Goal: Task Accomplishment & Management: Manage account settings

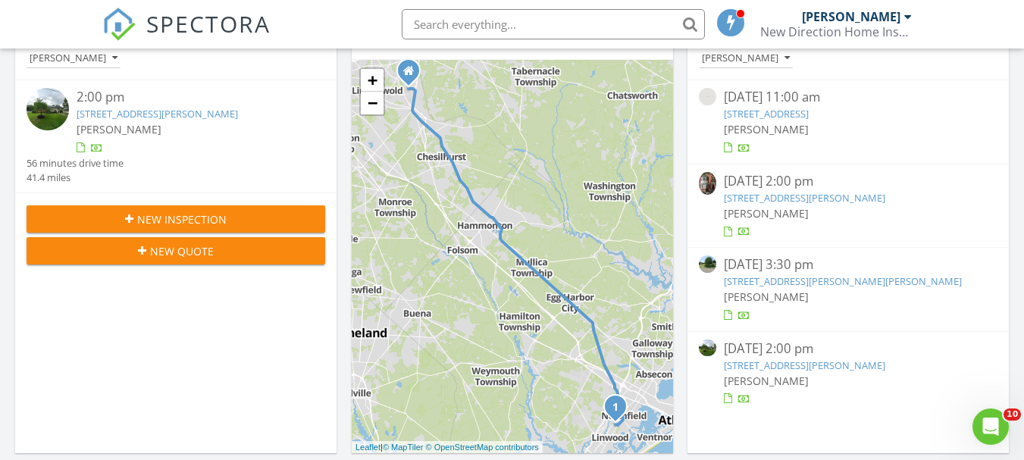
scroll to position [227, 0]
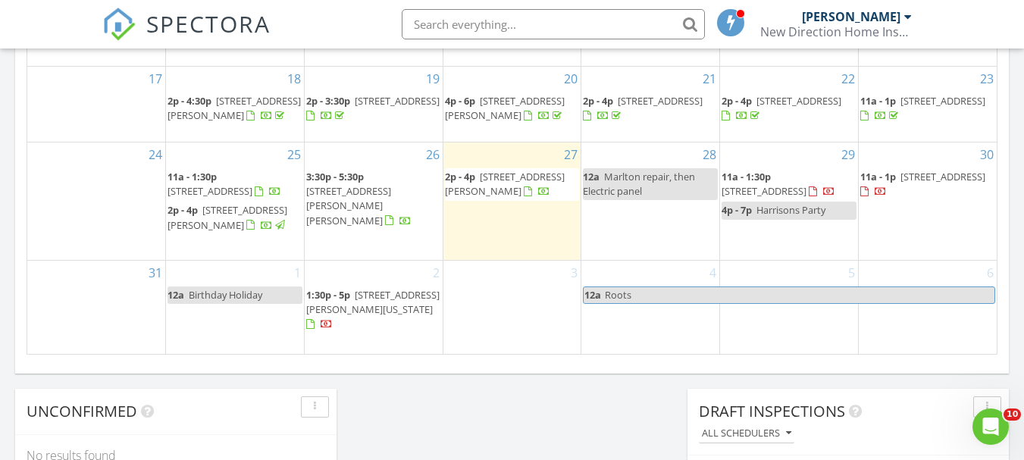
scroll to position [1061, 0]
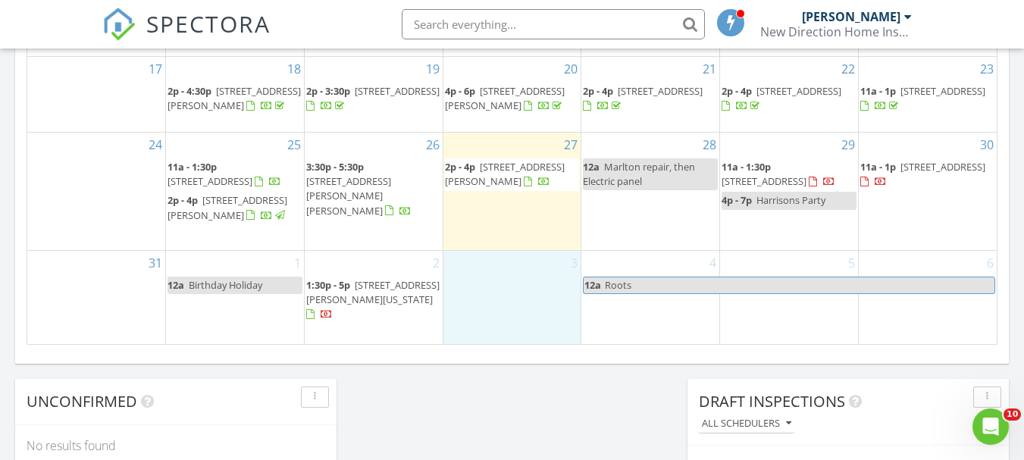
click at [472, 309] on div "3" at bounding box center [512, 297] width 138 height 93
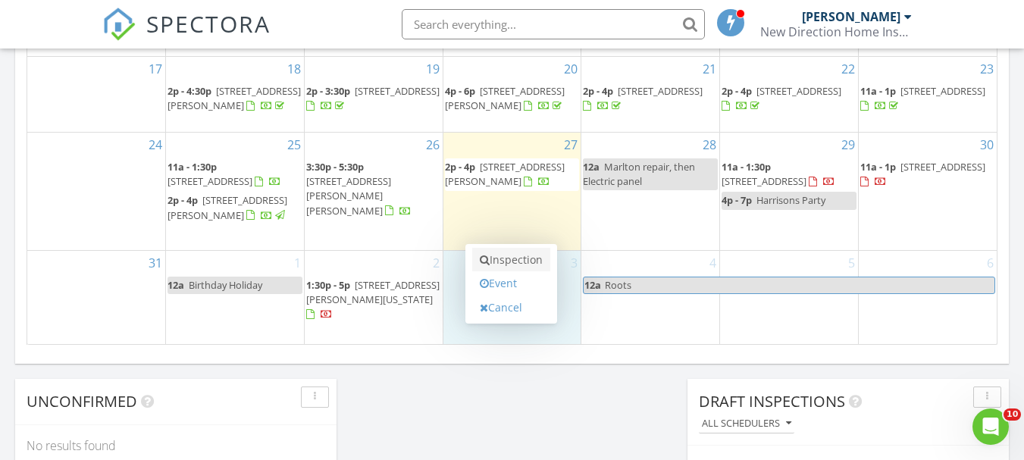
click at [525, 248] on link "Inspection" at bounding box center [511, 260] width 78 height 24
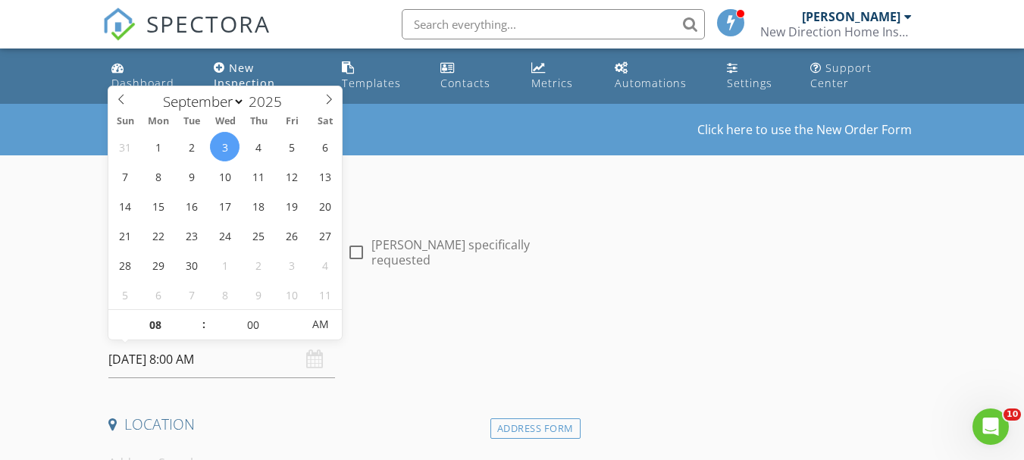
click at [234, 359] on input "09/03/2025 8:00 AM" at bounding box center [221, 359] width 227 height 37
type input "09"
type input "09/03/2025 9:00 AM"
click at [198, 315] on span at bounding box center [196, 317] width 11 height 15
type input "10"
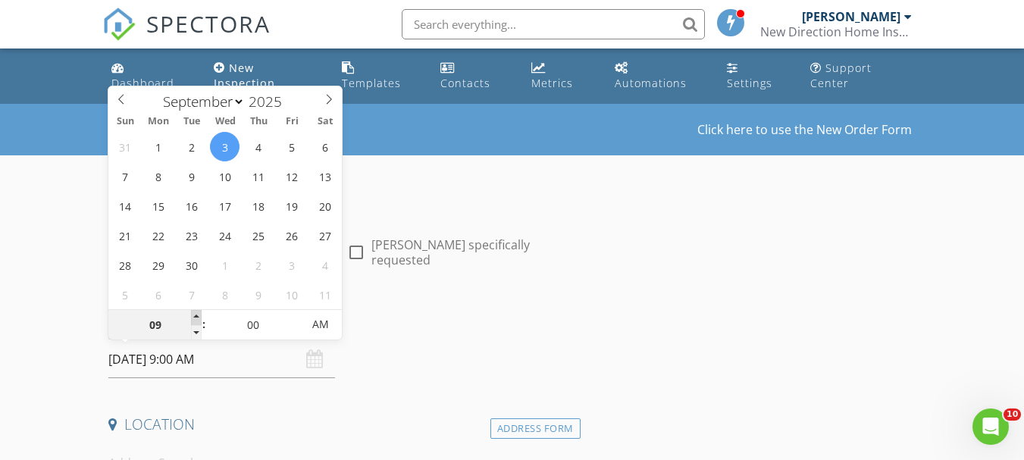
type input "09/03/2025 10:00 AM"
click at [198, 315] on span at bounding box center [196, 317] width 11 height 15
type input "11"
type input "09/03/2025 11:00 AM"
click at [198, 315] on span at bounding box center [196, 317] width 11 height 15
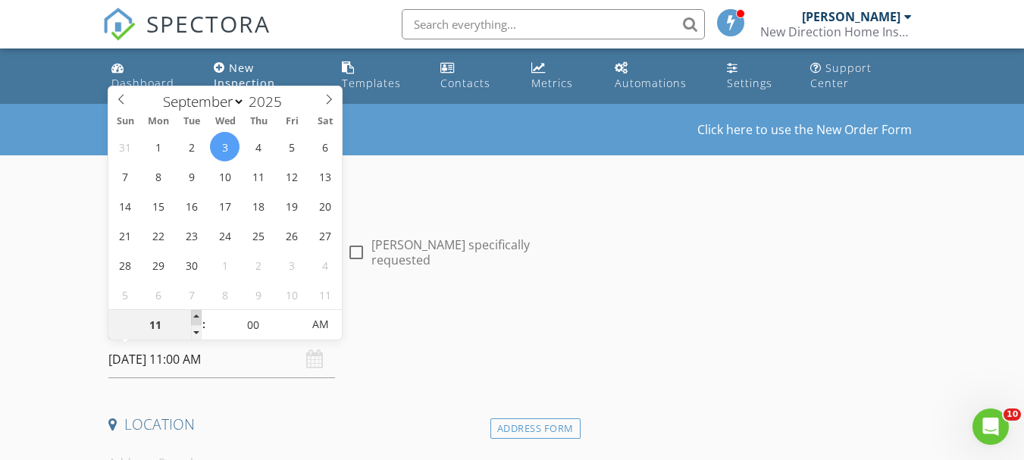
type input "12"
type input "09/03/2025 12:00 PM"
click at [198, 315] on span at bounding box center [196, 317] width 11 height 15
type input "01"
type input "09/03/2025 1:00 PM"
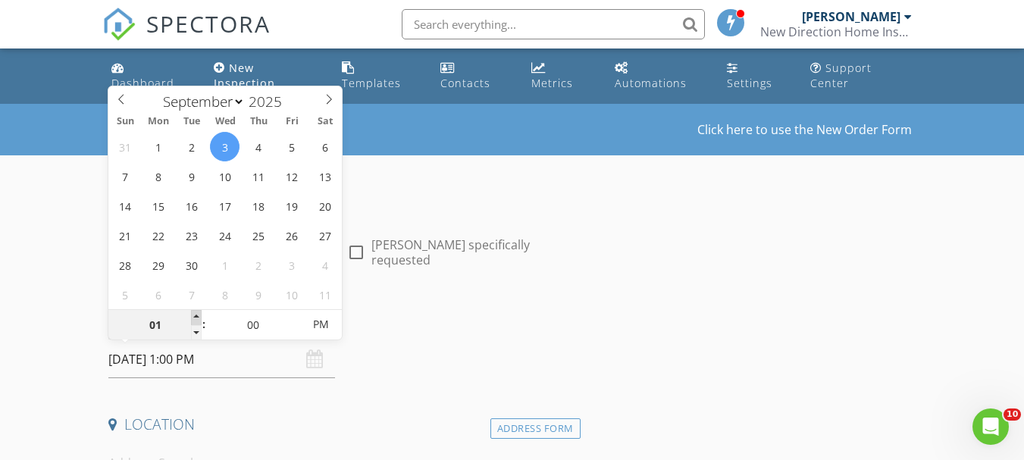
click at [198, 315] on span at bounding box center [196, 317] width 11 height 15
type input "02"
type input "09/03/2025 2:00 PM"
click at [198, 315] on span at bounding box center [196, 317] width 11 height 15
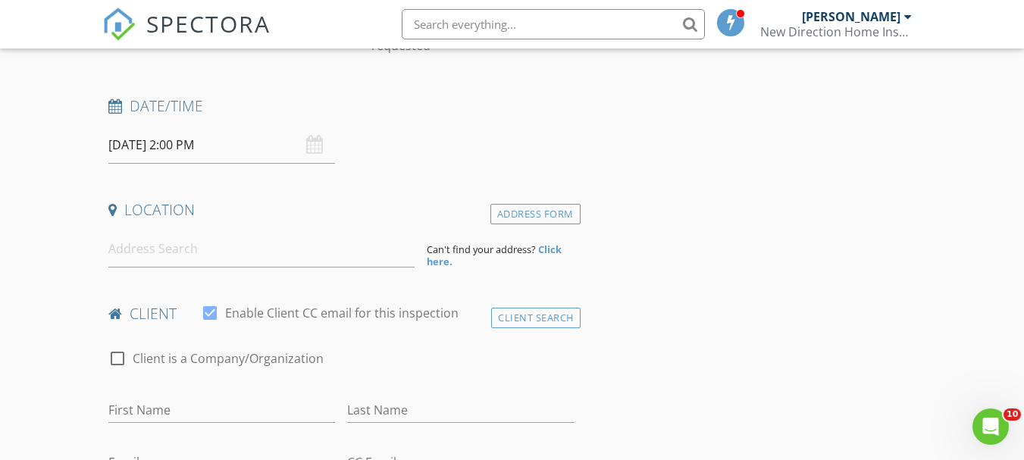
scroll to position [227, 0]
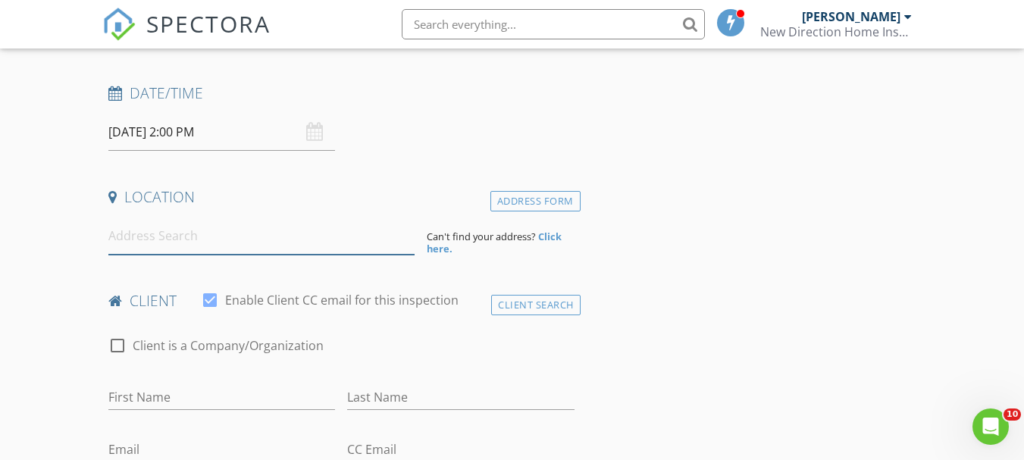
click at [187, 236] on input at bounding box center [261, 236] width 306 height 37
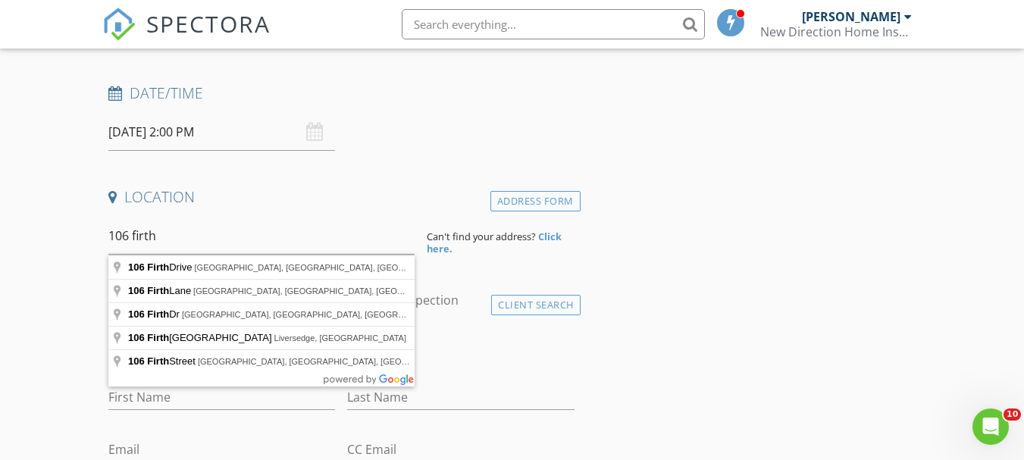
type input "106 Firth Drive, Mantua Township, NJ, USA"
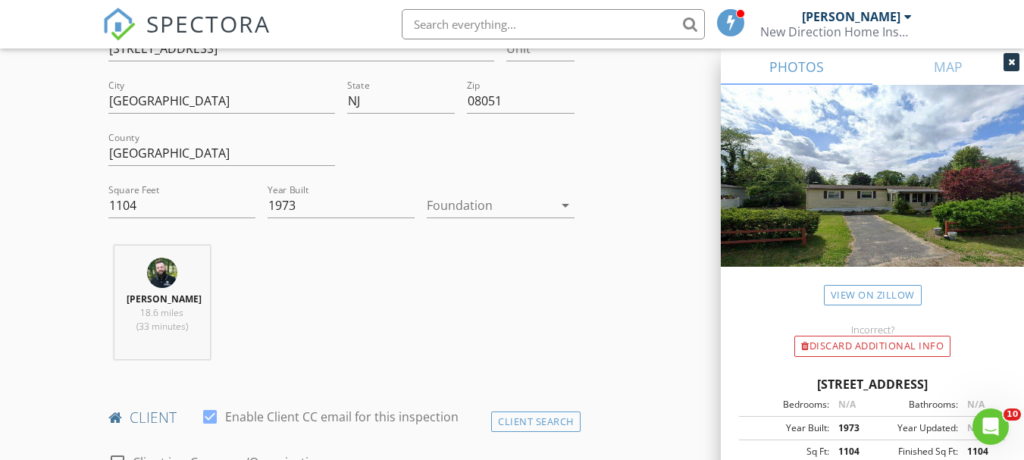
scroll to position [455, 0]
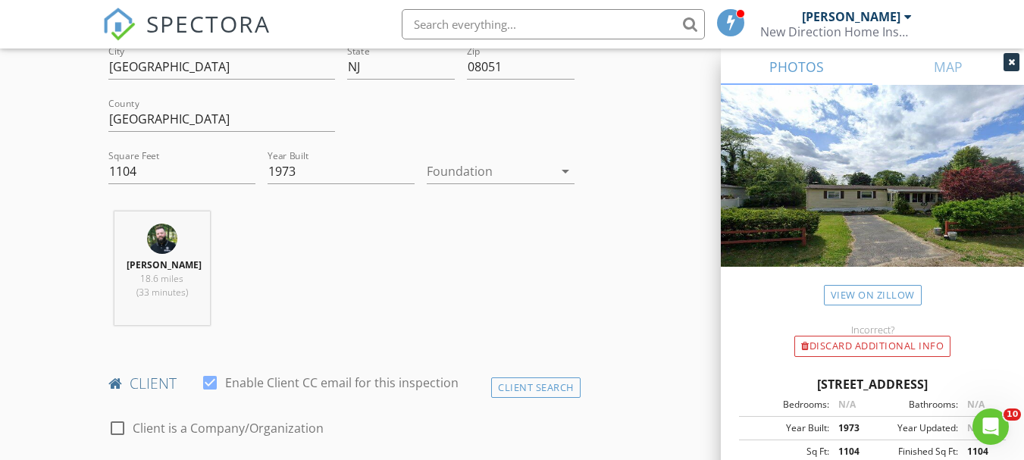
click at [490, 170] on div at bounding box center [490, 171] width 126 height 24
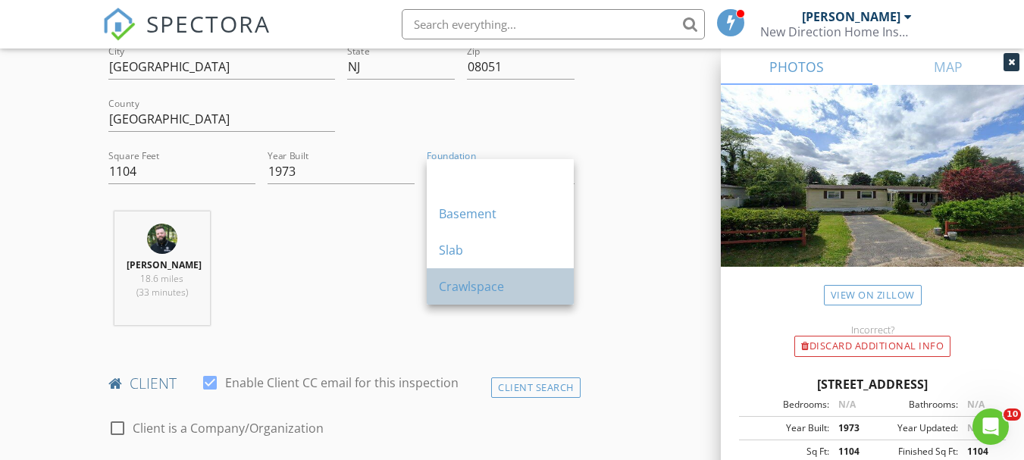
click at [464, 286] on div "Crawlspace" at bounding box center [500, 286] width 123 height 18
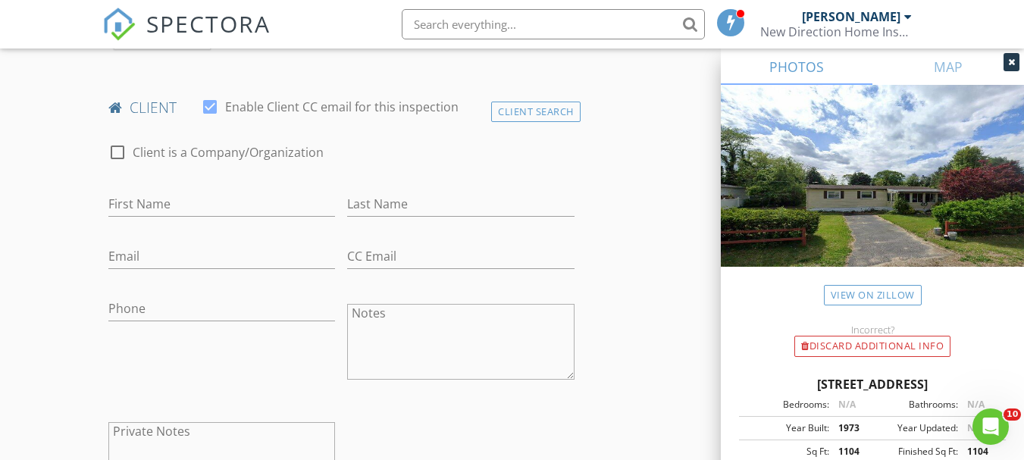
scroll to position [758, 0]
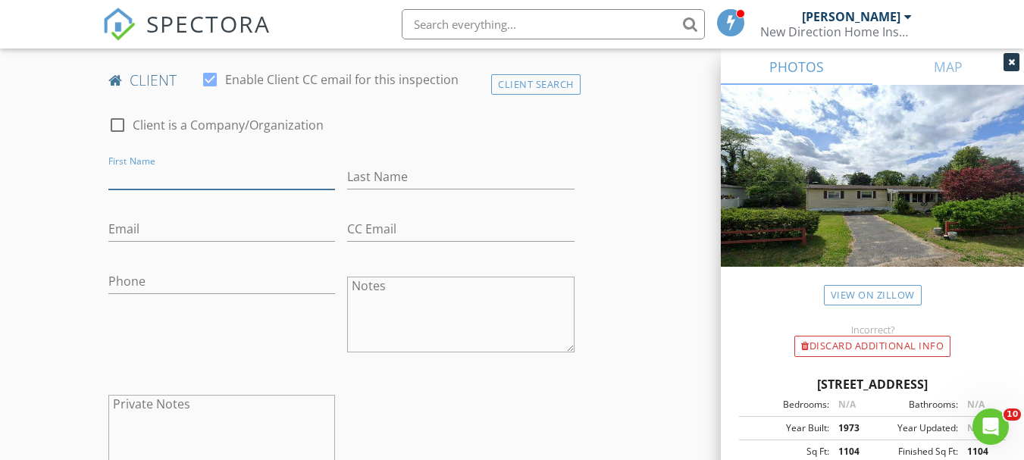
click at [187, 179] on input "First Name" at bounding box center [221, 177] width 227 height 25
type input "James"
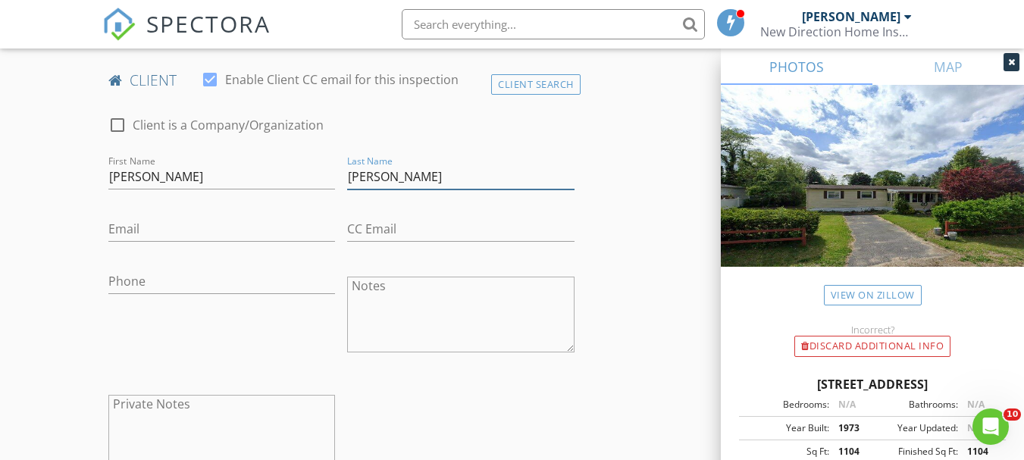
type input "McLaughlin"
drag, startPoint x: 132, startPoint y: 218, endPoint x: 98, endPoint y: 223, distance: 34.4
click at [132, 218] on input "Email" at bounding box center [221, 229] width 227 height 25
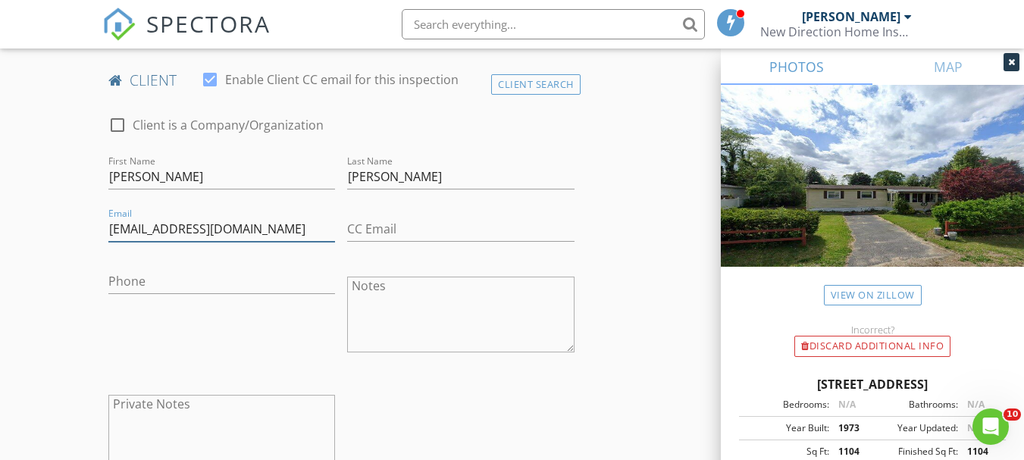
type input "jamesmclaughliniv@gmail.com"
click at [144, 291] on input "Phone" at bounding box center [221, 281] width 227 height 25
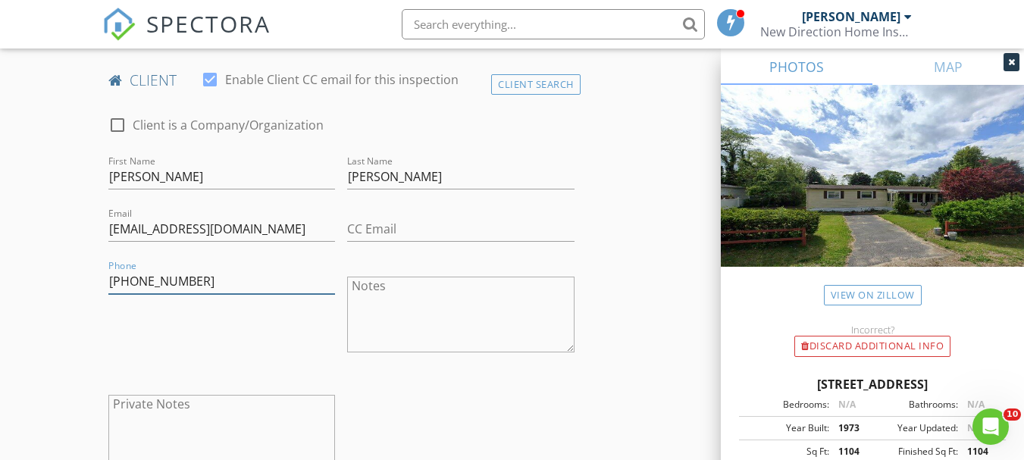
type input "732-552-4911"
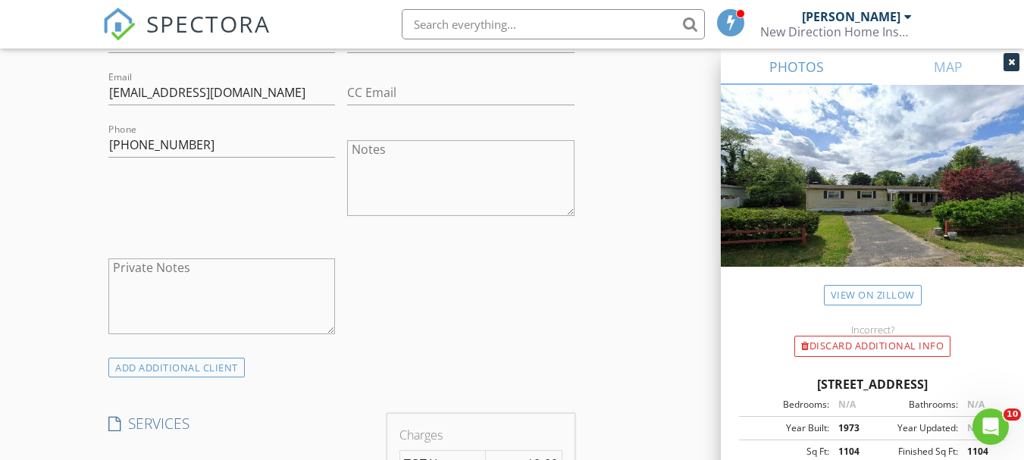
scroll to position [1137, 0]
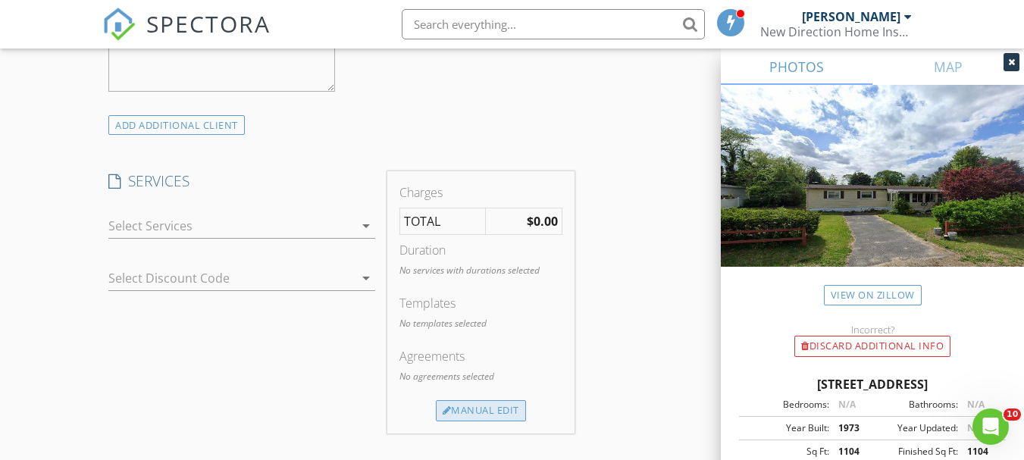
click at [481, 415] on div "Manual Edit" at bounding box center [481, 410] width 90 height 21
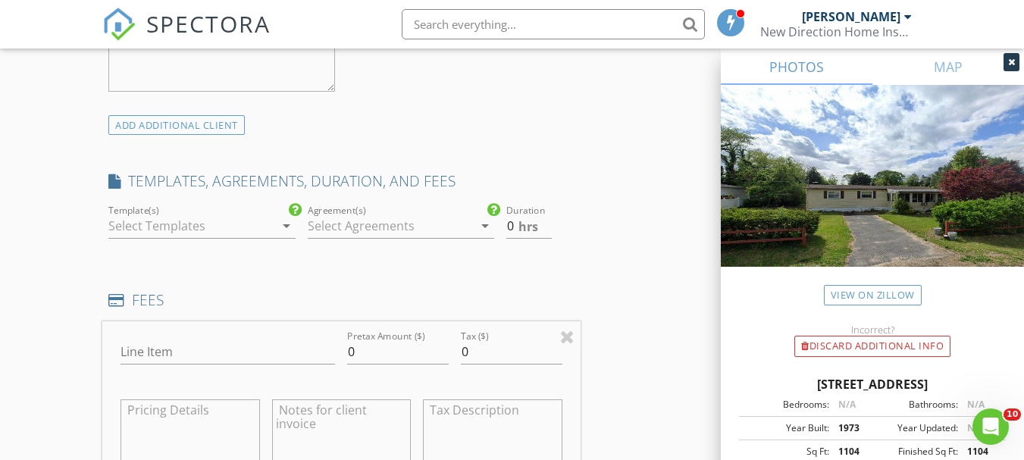
click at [211, 222] on div at bounding box center [191, 226] width 166 height 24
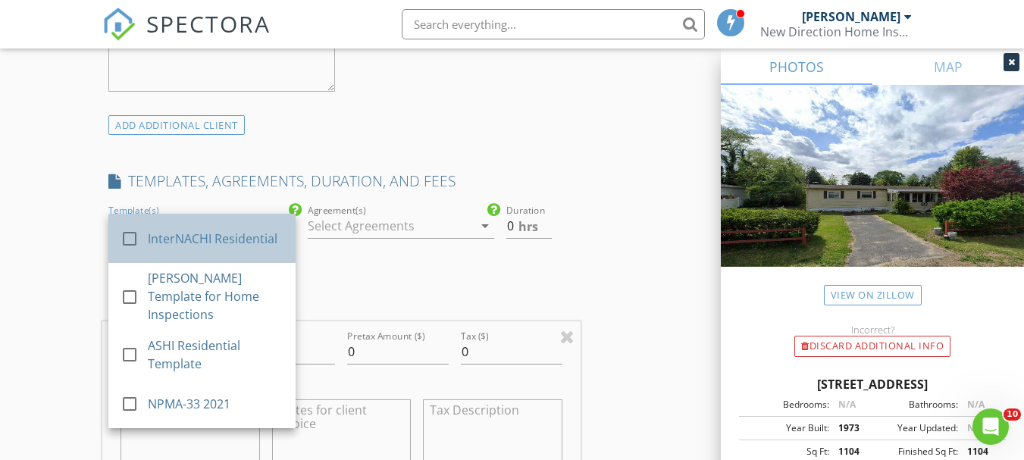
click at [208, 231] on div "InterNACHI Residential" at bounding box center [216, 239] width 136 height 18
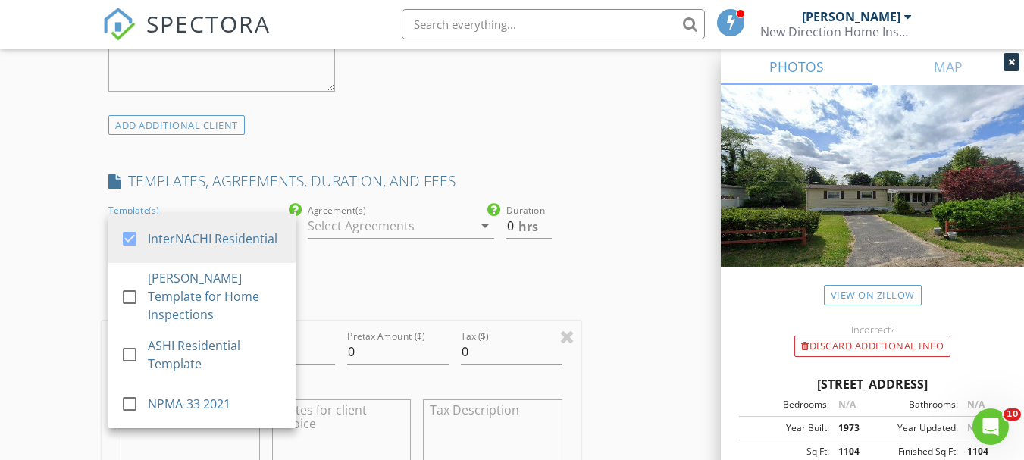
click at [340, 224] on div at bounding box center [391, 226] width 166 height 24
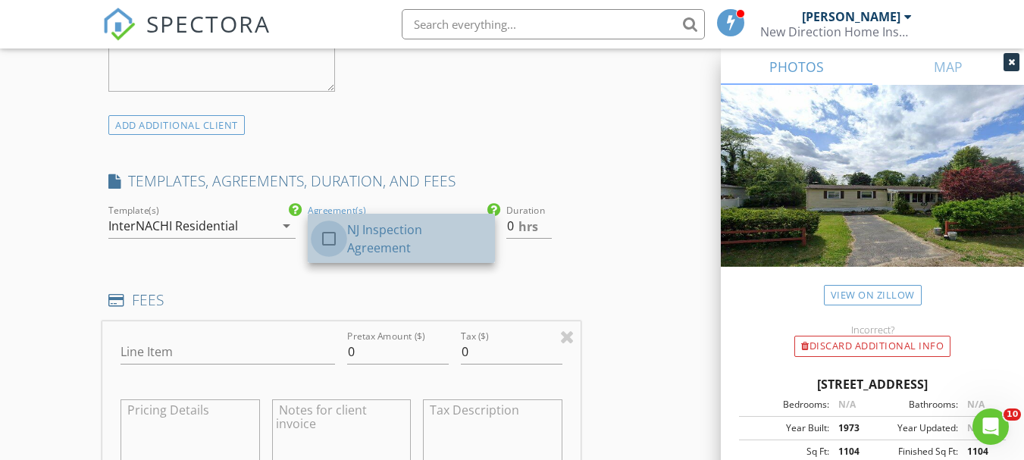
click at [340, 232] on div at bounding box center [329, 239] width 26 height 26
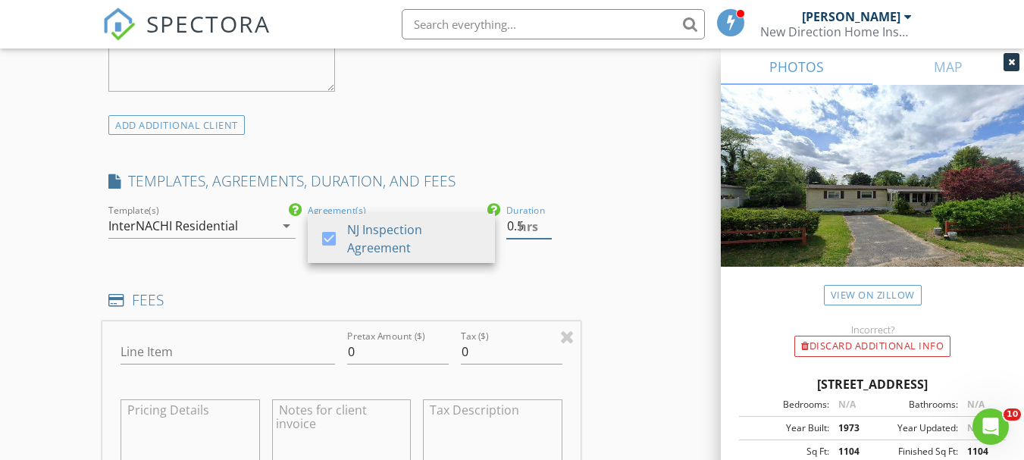
click at [544, 221] on input "0.5" at bounding box center [528, 226] width 45 height 25
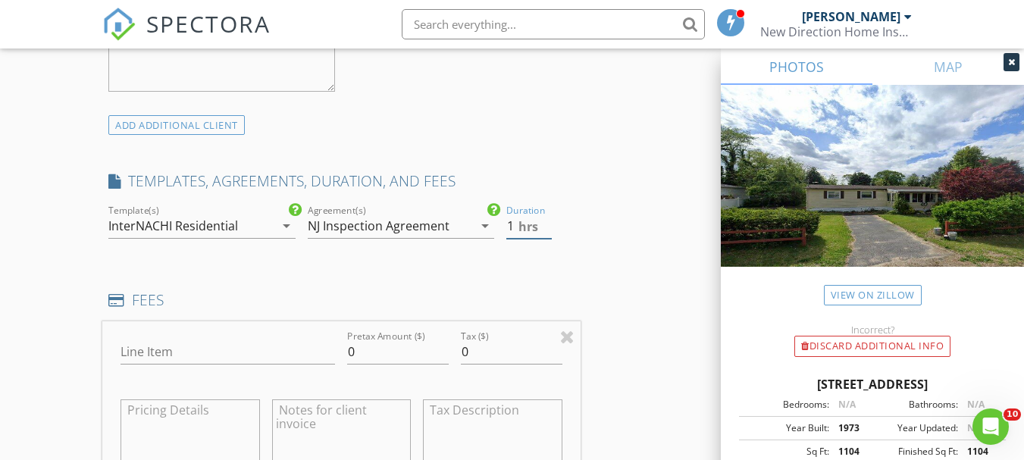
click at [544, 221] on input "1" at bounding box center [528, 226] width 45 height 25
click at [544, 221] on input "1.5" at bounding box center [528, 226] width 45 height 25
type input "2"
click at [544, 221] on input "2" at bounding box center [528, 226] width 45 height 25
click at [174, 349] on input "Line Item" at bounding box center [228, 352] width 215 height 25
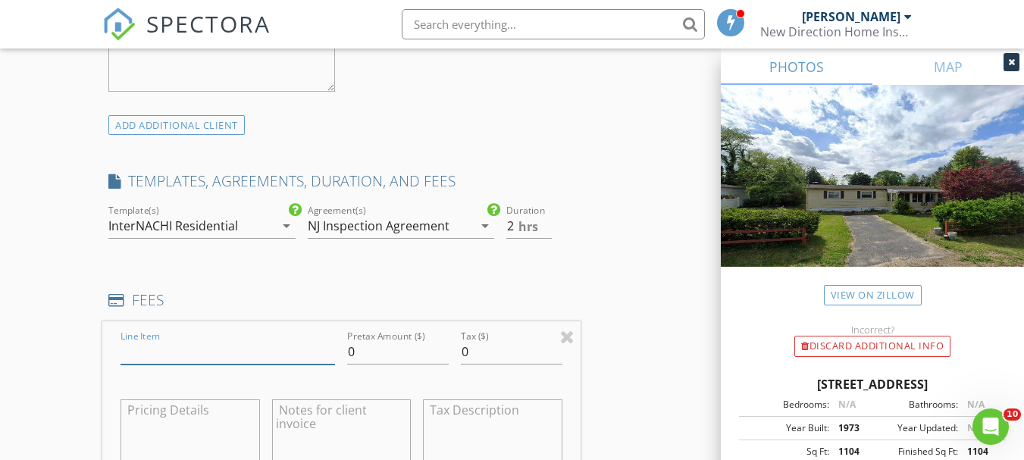
type input "Residential Home Inspection"
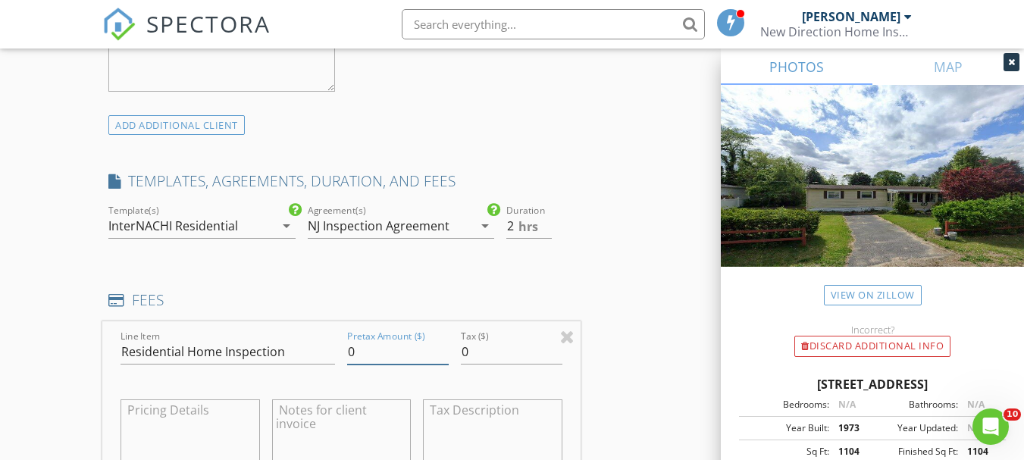
drag, startPoint x: 349, startPoint y: 353, endPoint x: 342, endPoint y: 359, distance: 9.7
click at [343, 359] on div "Pretax Amount ($) 0" at bounding box center [398, 354] width 114 height 52
type input "475.00"
click at [607, 322] on div "INSPECTOR(S) check_box Michael Orem PRIMARY Michael Orem arrow_drop_down check_…" at bounding box center [512, 406] width 820 height 2703
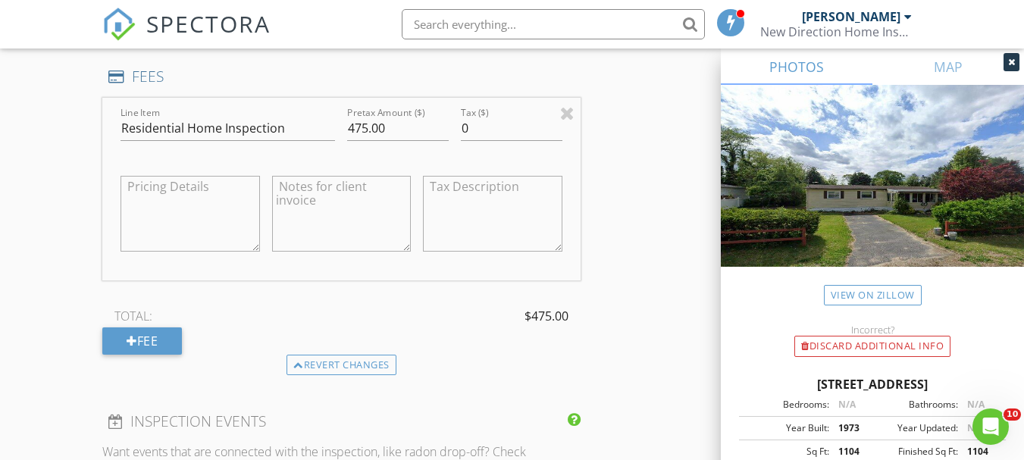
scroll to position [1365, 0]
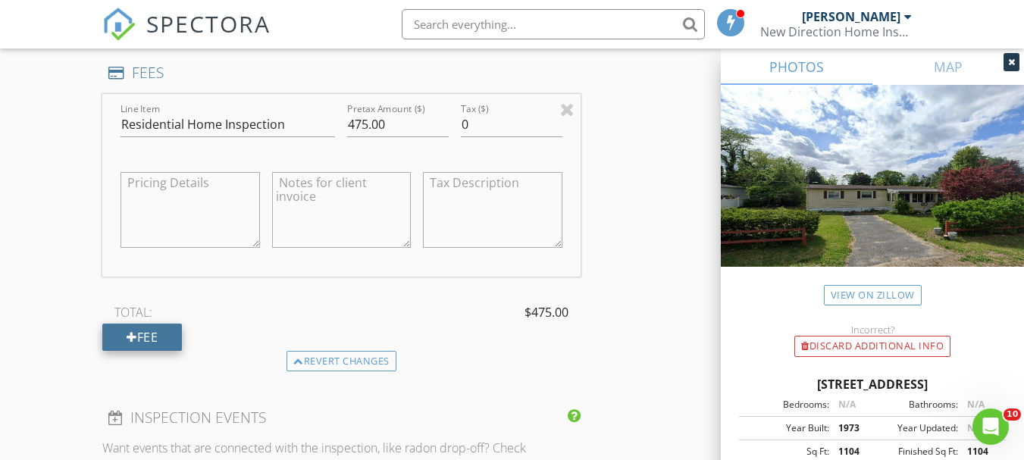
click at [175, 325] on div "Fee" at bounding box center [142, 337] width 80 height 27
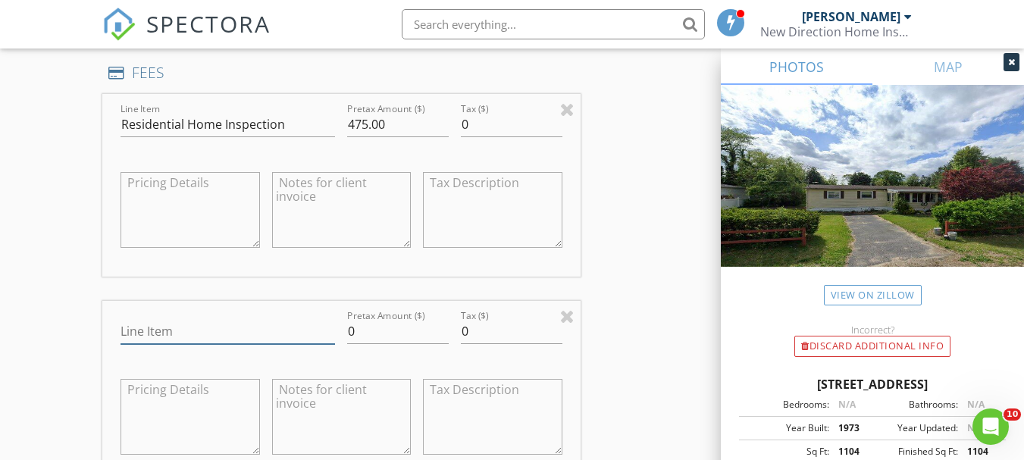
click at [182, 330] on input "Line Item" at bounding box center [228, 331] width 215 height 25
type input "WDO Inspection"
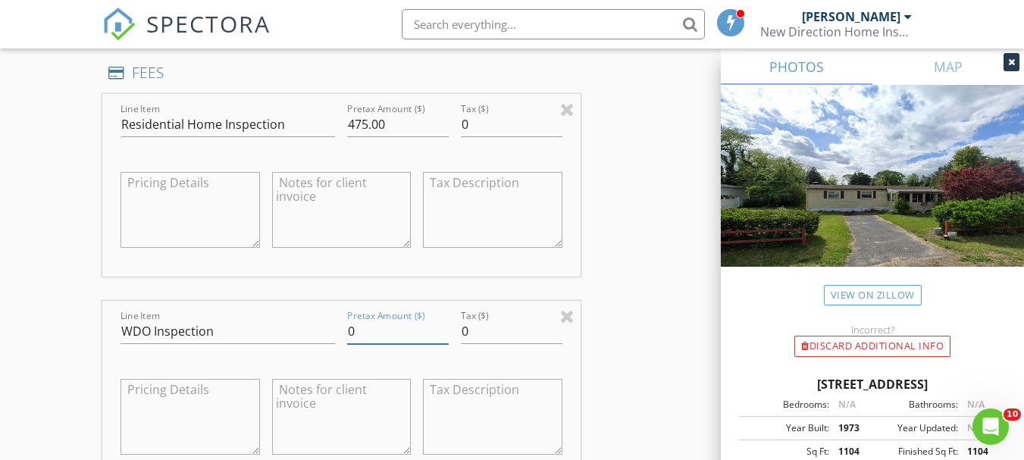
drag, startPoint x: 354, startPoint y: 330, endPoint x: 337, endPoint y: 328, distance: 16.7
click at [337, 328] on div "Line Item WDO Inspection Pretax Amount ($) 0 Tax ($) 0" at bounding box center [341, 392] width 478 height 183
type input "65.00"
click at [635, 270] on div "INSPECTOR(S) check_box Michael Orem PRIMARY Michael Orem arrow_drop_down check_…" at bounding box center [512, 282] width 820 height 2910
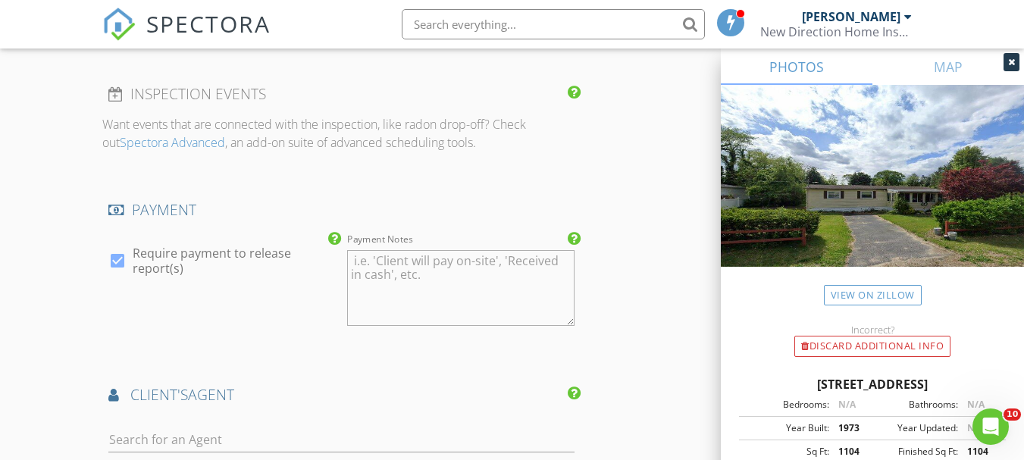
scroll to position [2123, 0]
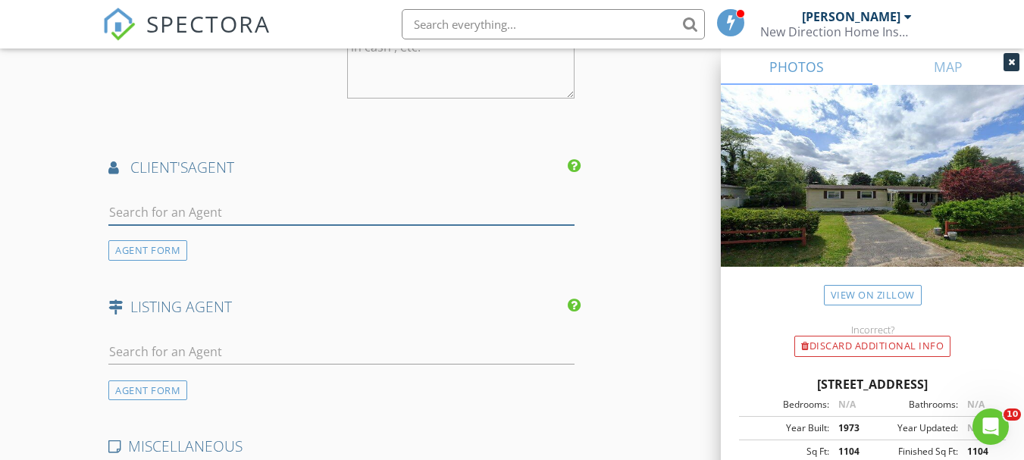
drag, startPoint x: 246, startPoint y: 213, endPoint x: 224, endPoint y: 217, distance: 22.3
click at [246, 213] on input "text" at bounding box center [340, 212] width 465 height 25
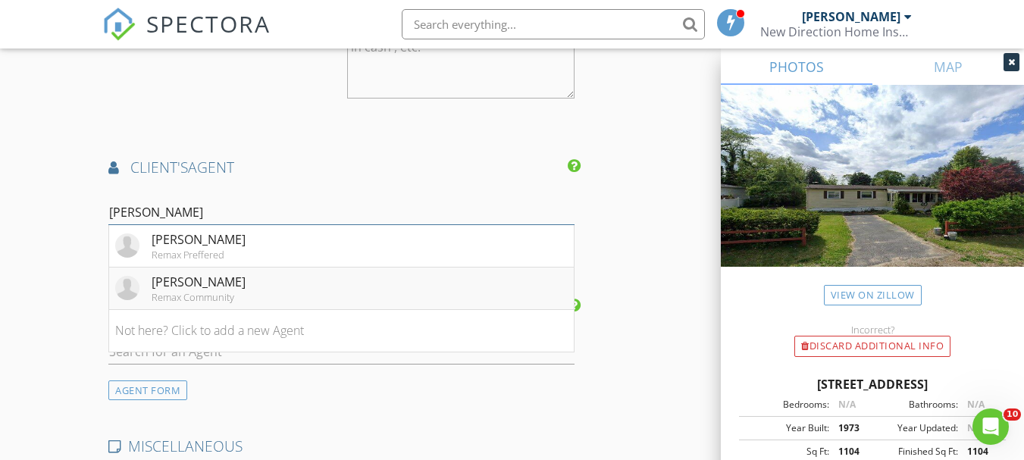
type input "george"
click at [185, 287] on div "George Barrett" at bounding box center [199, 282] width 94 height 18
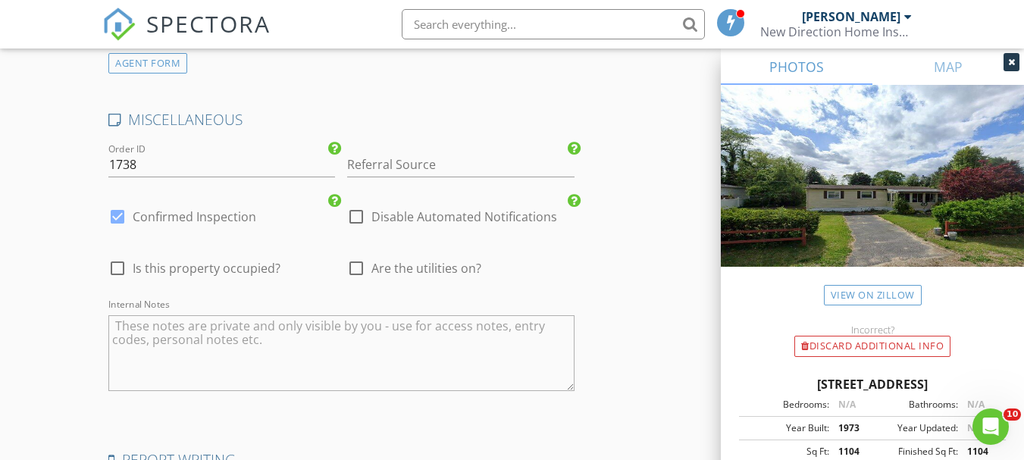
scroll to position [2957, 0]
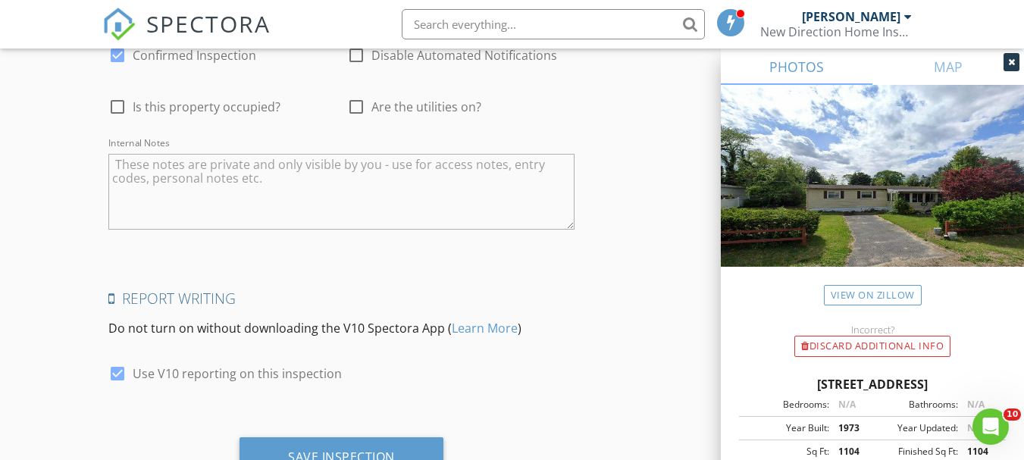
click at [357, 105] on div at bounding box center [356, 107] width 26 height 26
checkbox input "true"
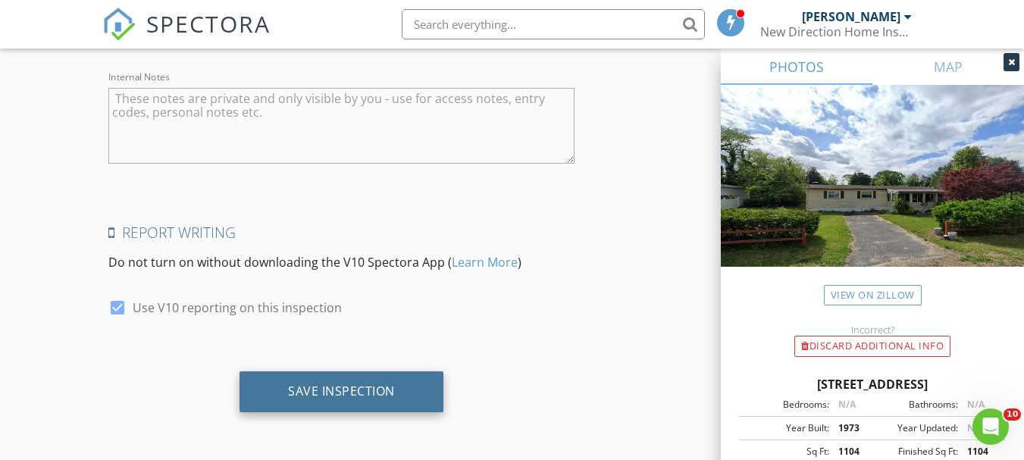
click at [333, 381] on div "Save Inspection" at bounding box center [342, 391] width 204 height 41
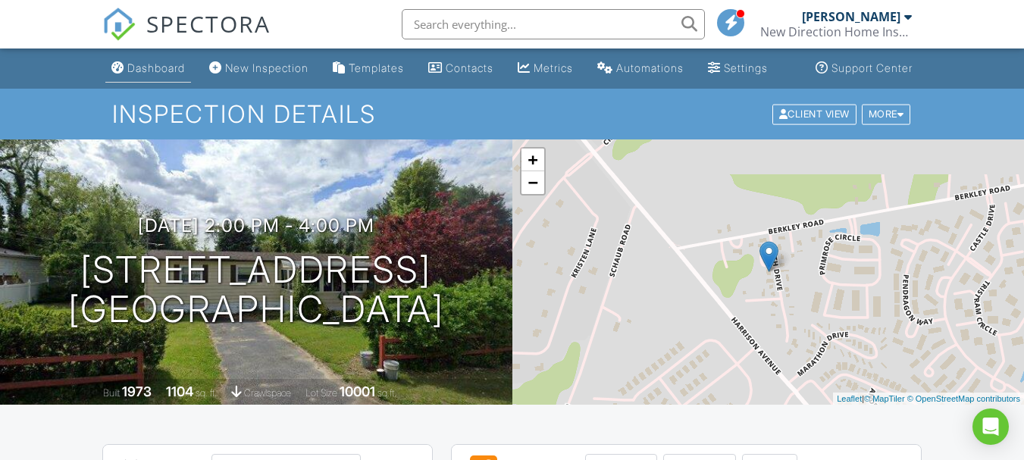
click at [133, 71] on link "Dashboard" at bounding box center [148, 69] width 86 height 28
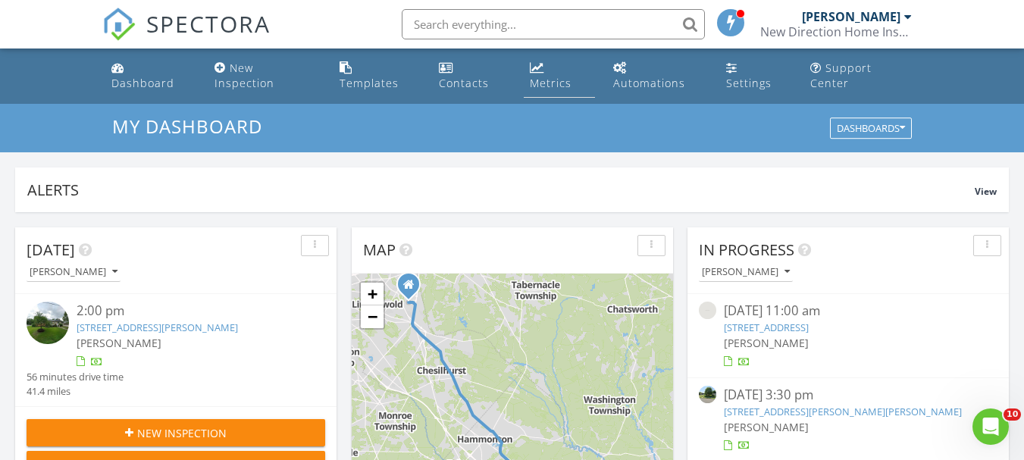
click at [557, 76] on div "Metrics" at bounding box center [551, 83] width 42 height 14
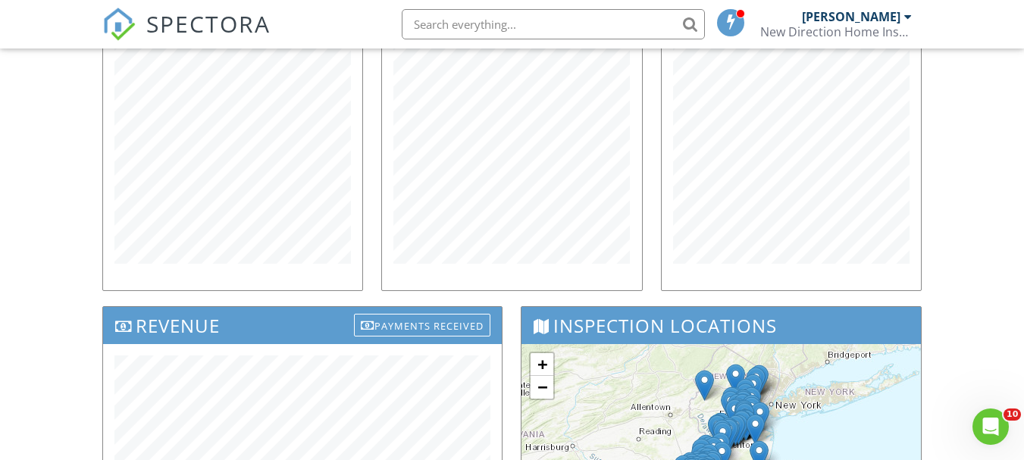
scroll to position [227, 0]
